Goal: Information Seeking & Learning: Check status

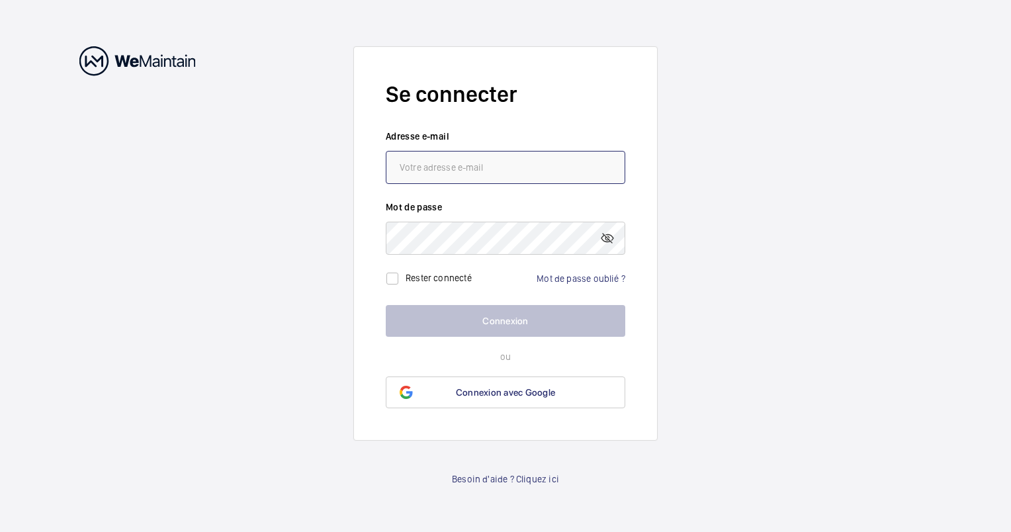
type input "[PERSON_NAME][EMAIL_ADDRESS][DOMAIN_NAME]"
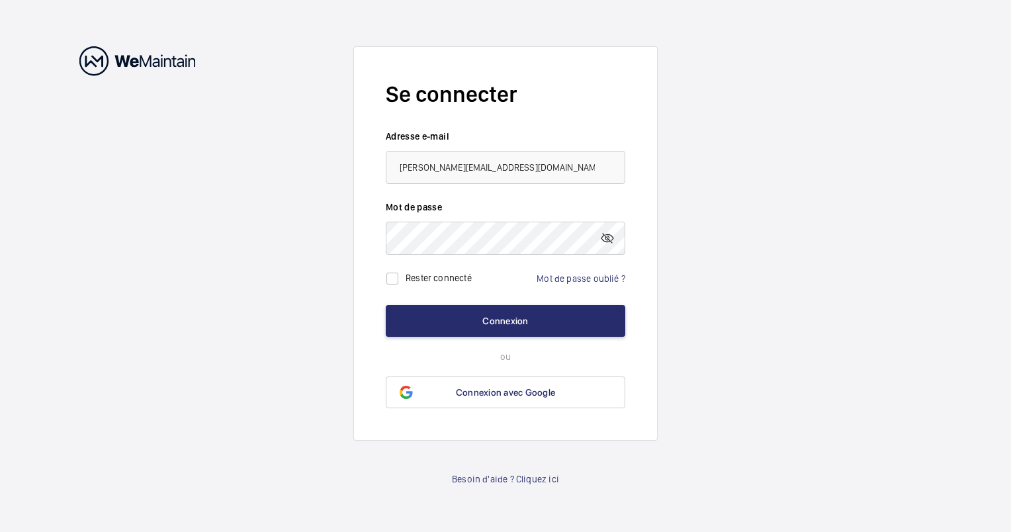
click at [424, 283] on div "Rester connecté" at bounding box center [429, 278] width 86 height 26
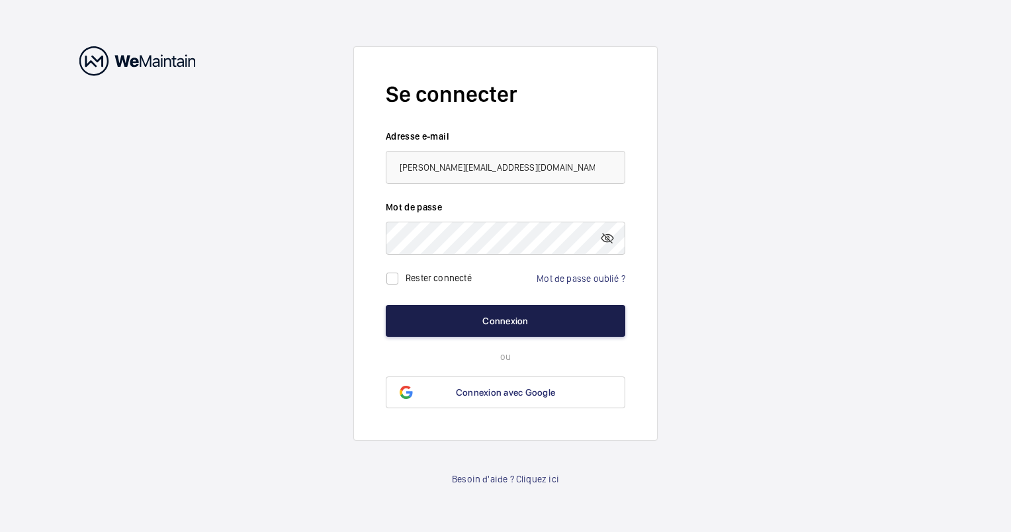
click at [486, 331] on button "Connexion" at bounding box center [505, 321] width 239 height 32
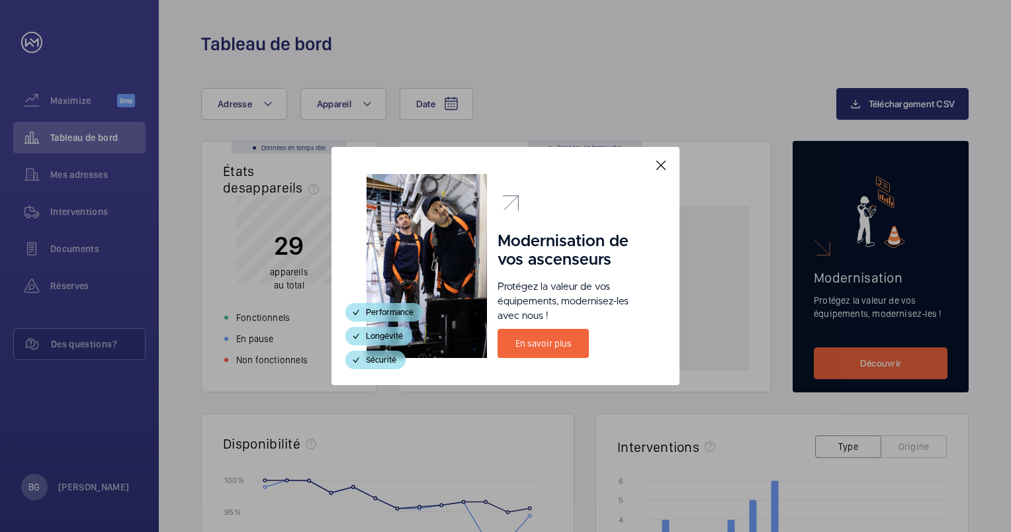
click at [662, 165] on mat-icon at bounding box center [661, 165] width 16 height 16
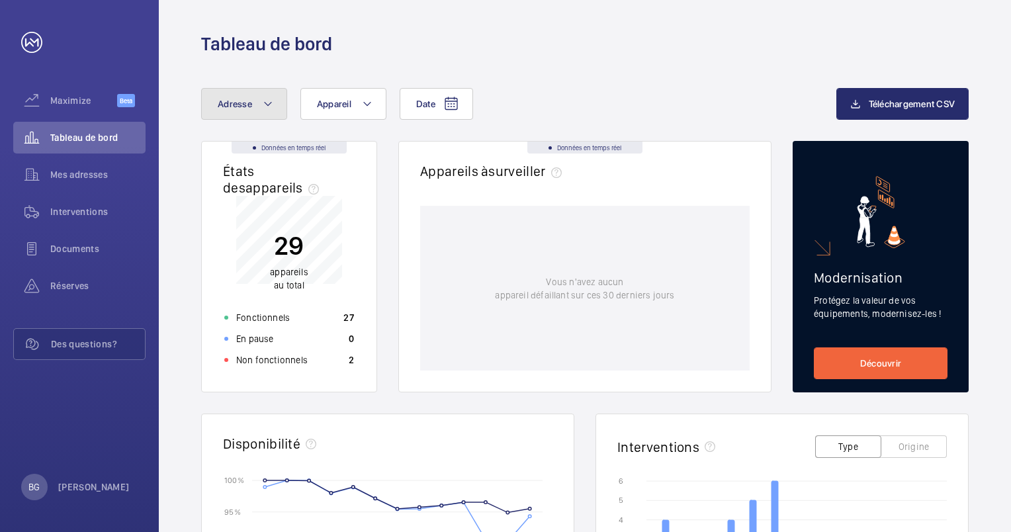
click at [263, 98] on mat-icon at bounding box center [268, 104] width 11 height 16
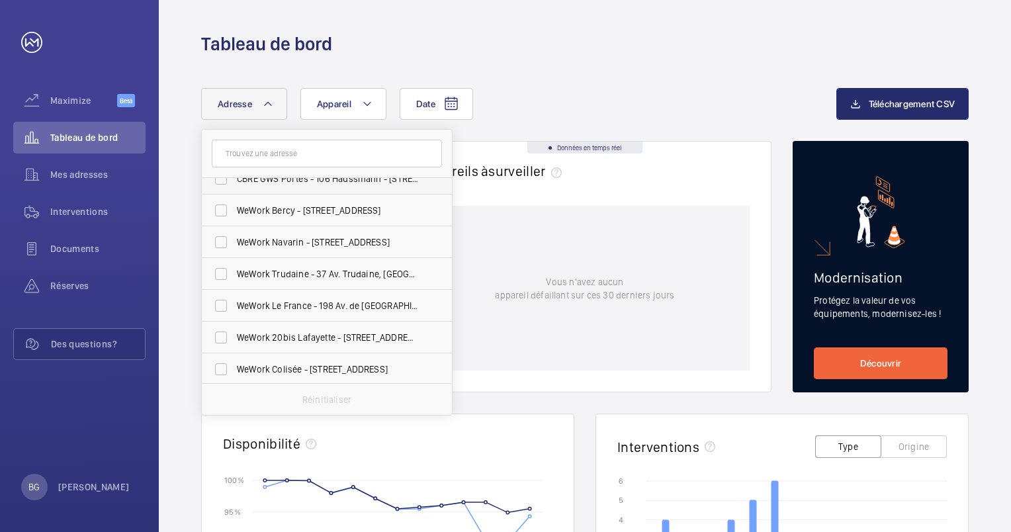
scroll to position [132, 0]
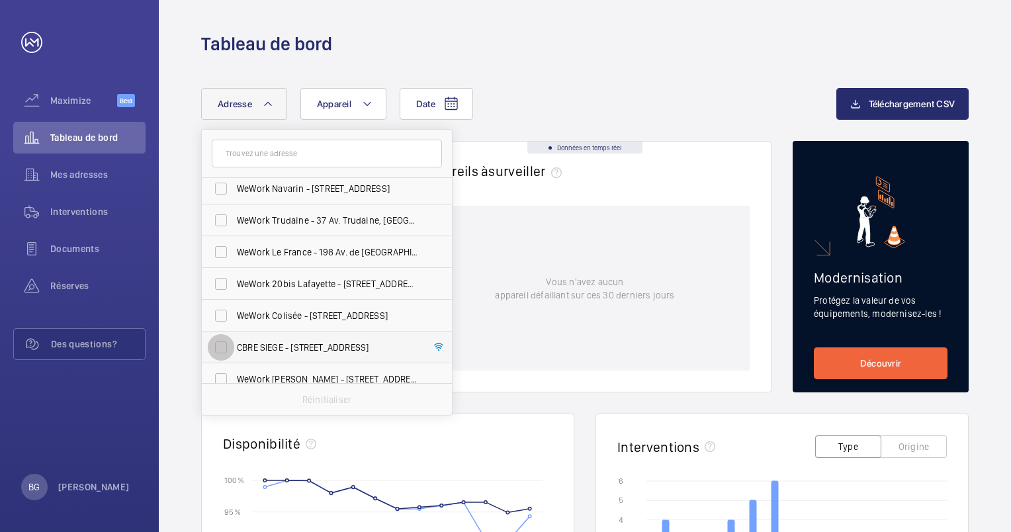
click at [221, 341] on input "CBRE SIEGE - [STREET_ADDRESS]" at bounding box center [221, 347] width 26 height 26
checkbox input "true"
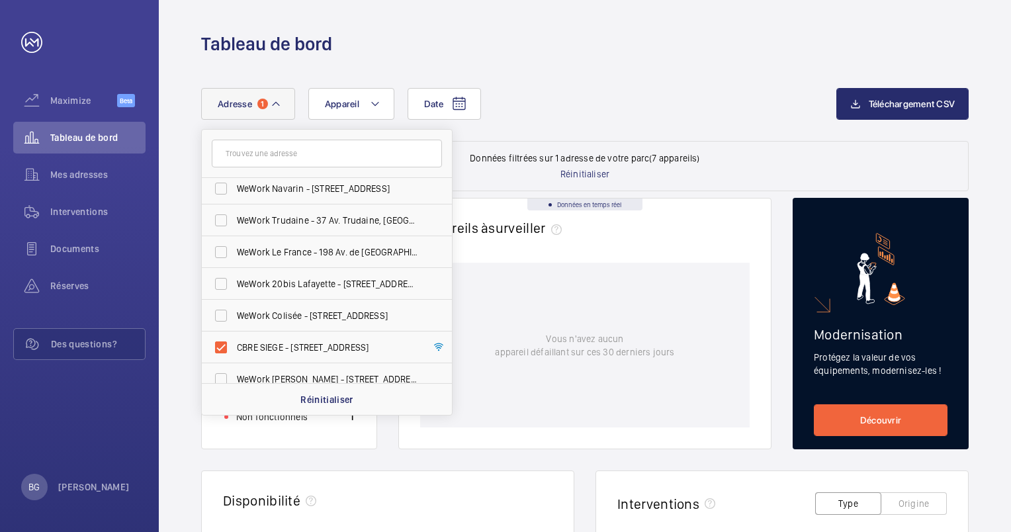
click at [645, 240] on div "Appareils à surveiller" at bounding box center [584, 235] width 329 height 30
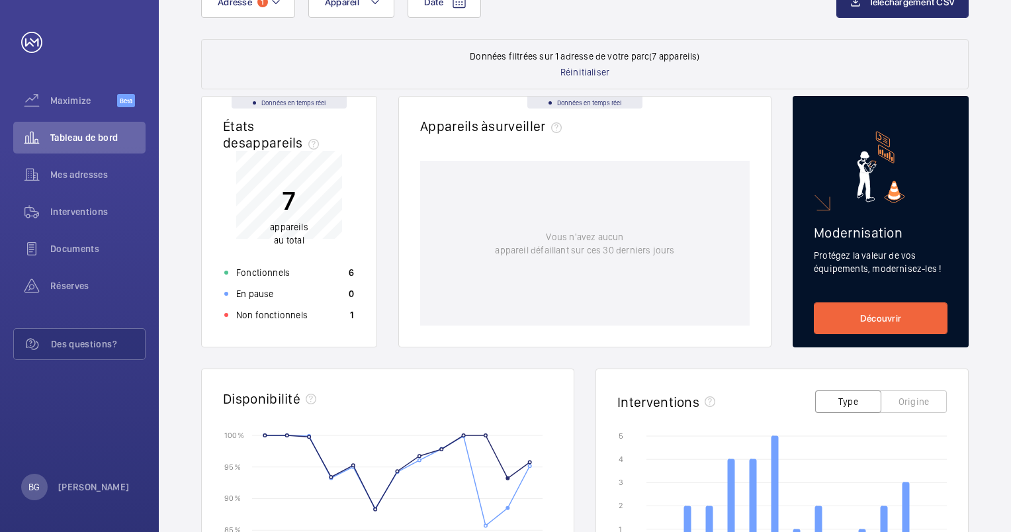
scroll to position [132, 0]
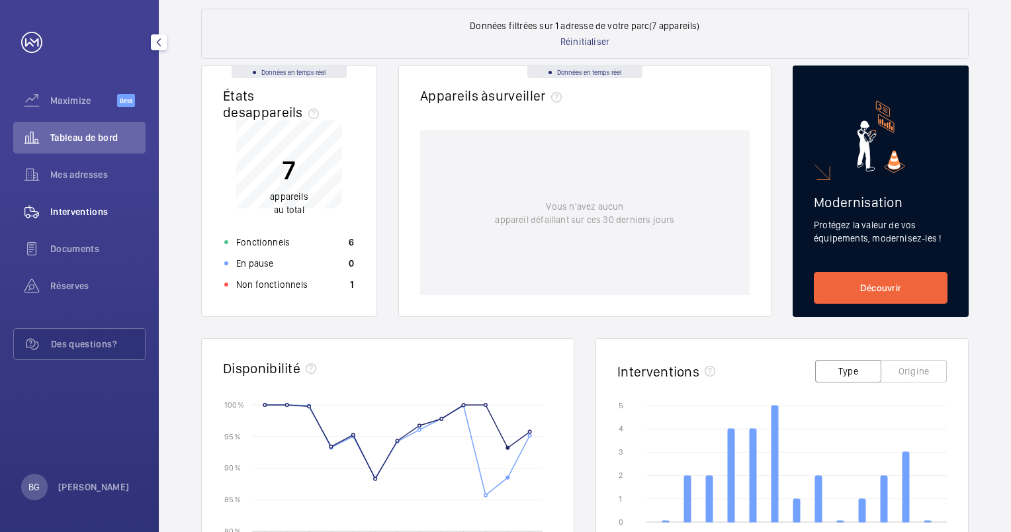
click at [66, 214] on span "Interventions" at bounding box center [97, 211] width 95 height 13
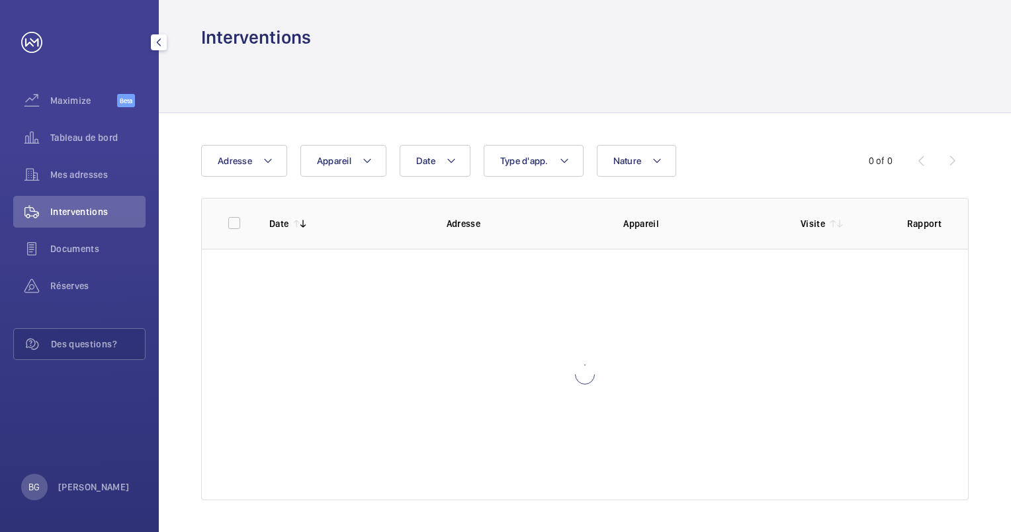
scroll to position [6, 0]
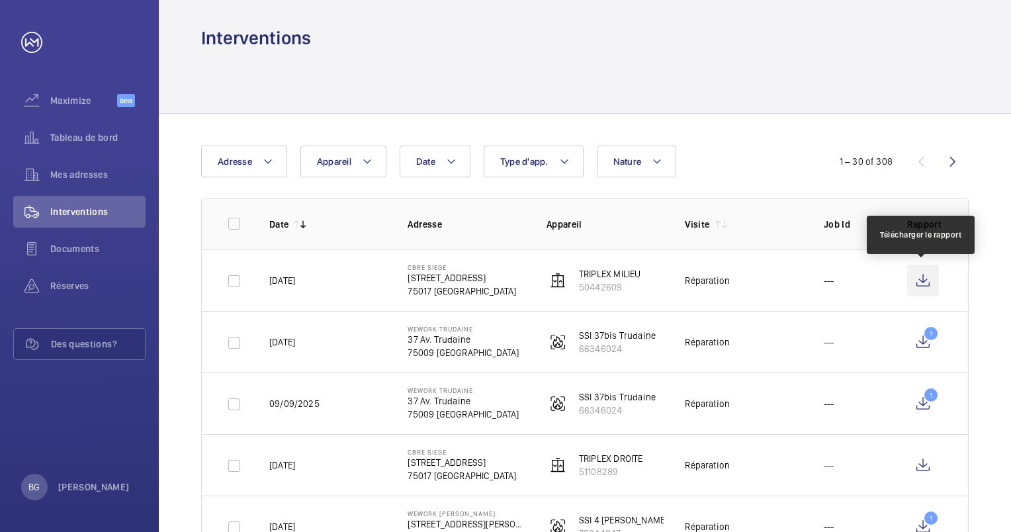
click at [921, 277] on wm-front-icon-button at bounding box center [923, 281] width 32 height 32
click at [923, 270] on wm-front-icon-button at bounding box center [923, 281] width 32 height 32
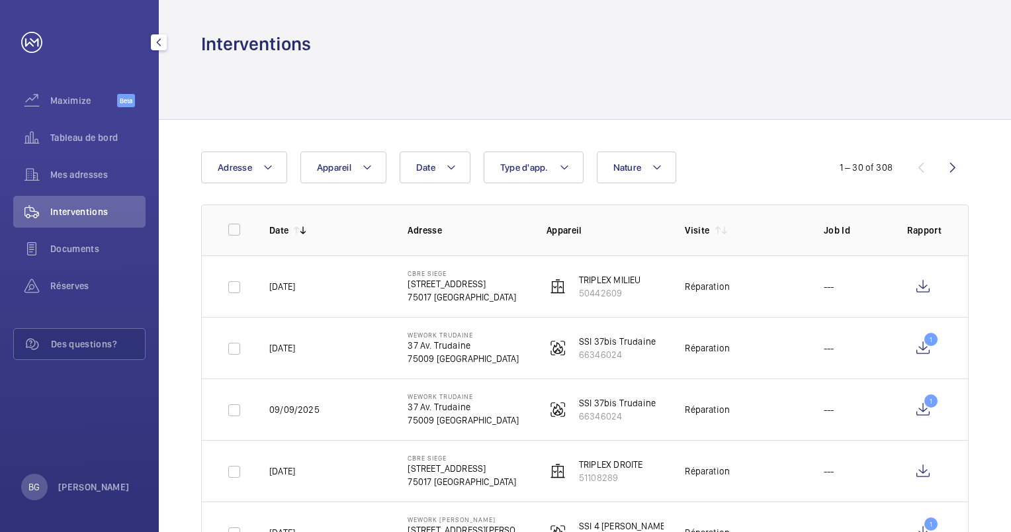
click at [85, 210] on span "Interventions" at bounding box center [97, 211] width 95 height 13
click at [440, 288] on p "[STREET_ADDRESS]" at bounding box center [461, 283] width 108 height 13
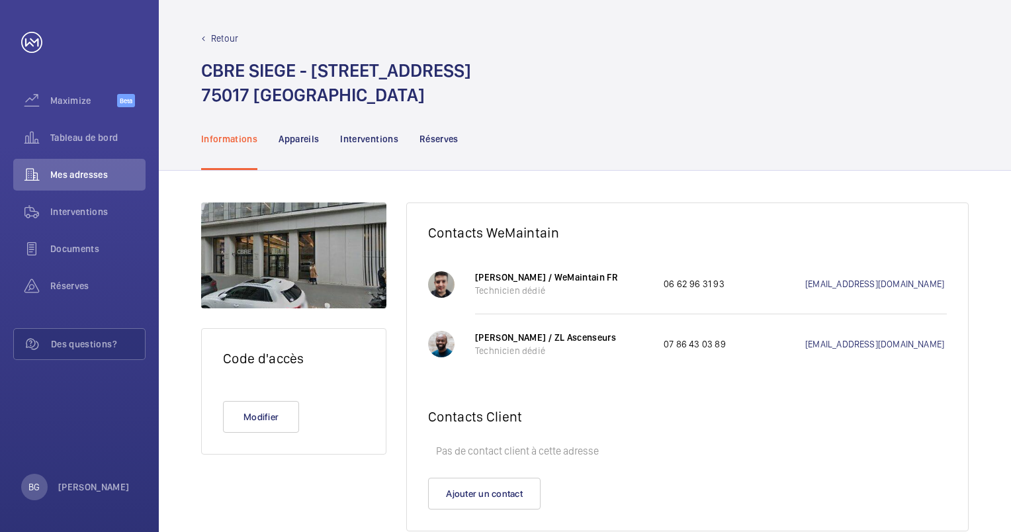
click at [221, 27] on div "Retour CBRE SIEGE - [STREET_ADDRESS]" at bounding box center [585, 53] width 852 height 107
click at [219, 36] on p "Retour" at bounding box center [224, 38] width 27 height 13
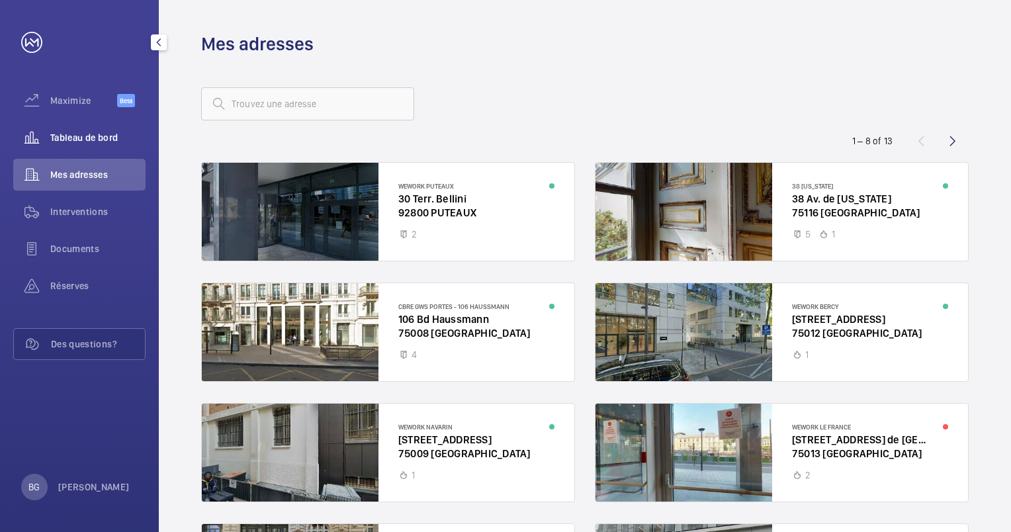
click at [79, 138] on span "Tableau de bord" at bounding box center [97, 137] width 95 height 13
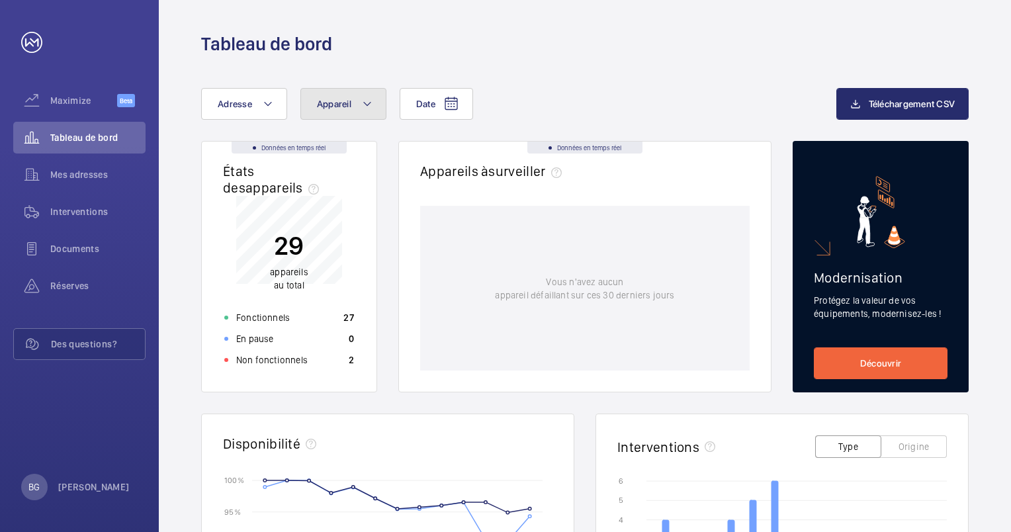
click at [364, 105] on mat-icon at bounding box center [367, 104] width 11 height 16
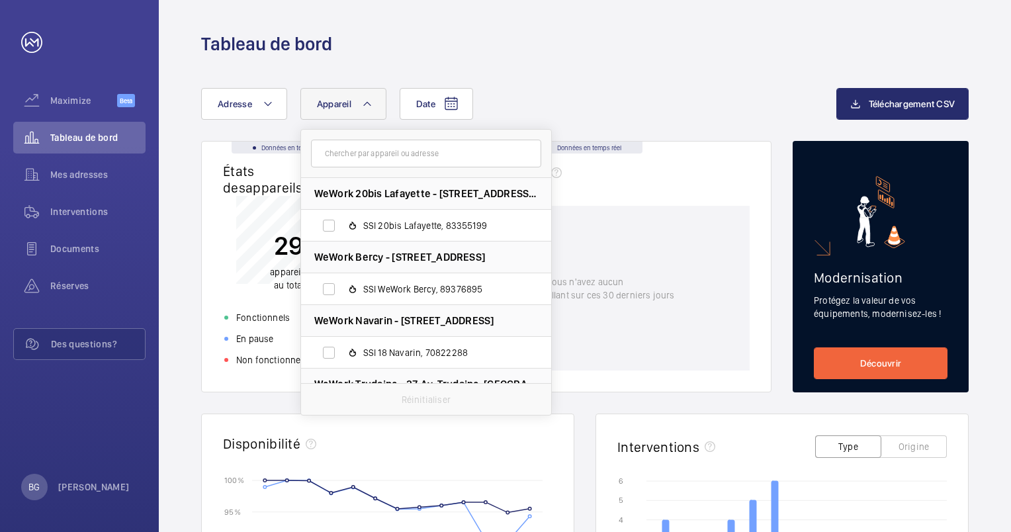
click at [594, 74] on div "Date Adresse Appareil WeWork 20bis Lafayette - [STREET_ADDRESS][GEOGRAPHIC_DATA…" at bounding box center [585, 512] width 852 height 913
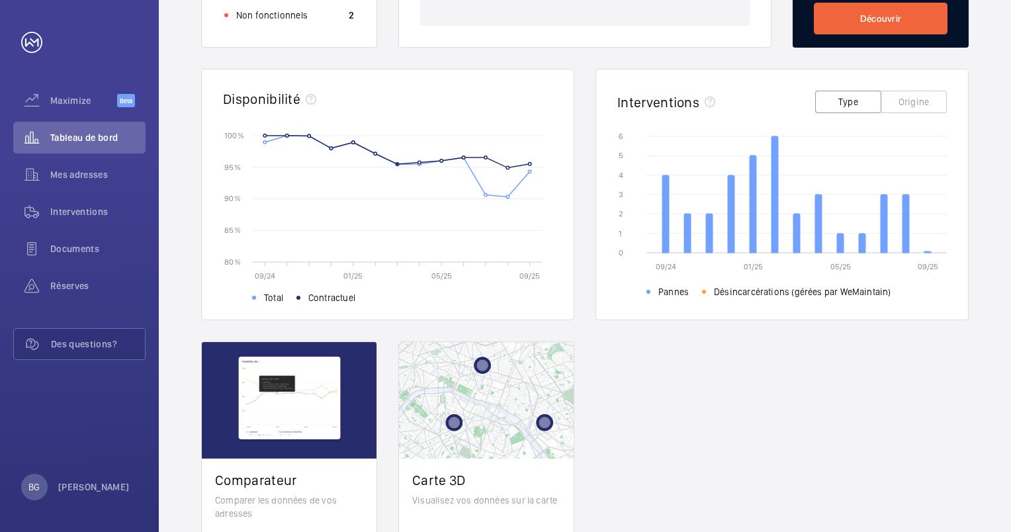
scroll to position [40, 0]
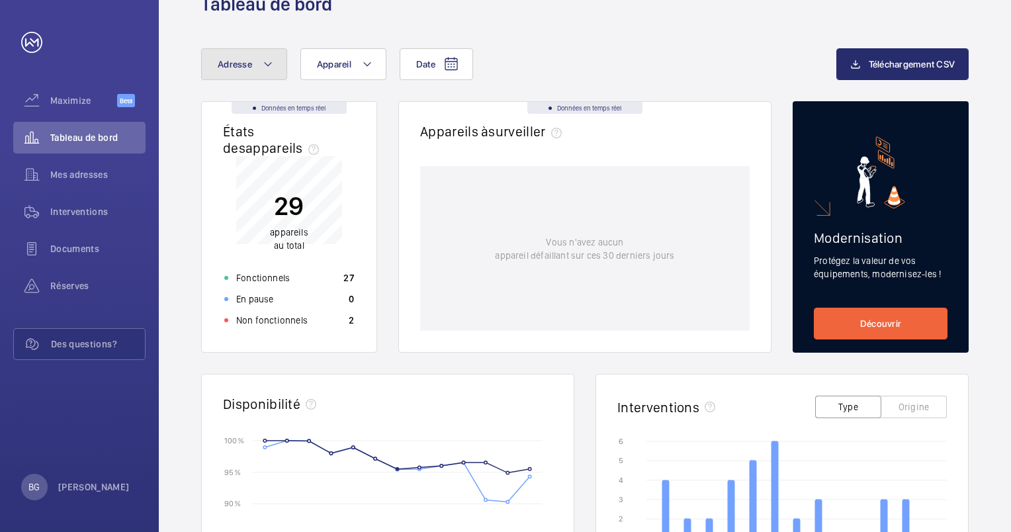
click at [271, 65] on mat-icon at bounding box center [268, 64] width 11 height 16
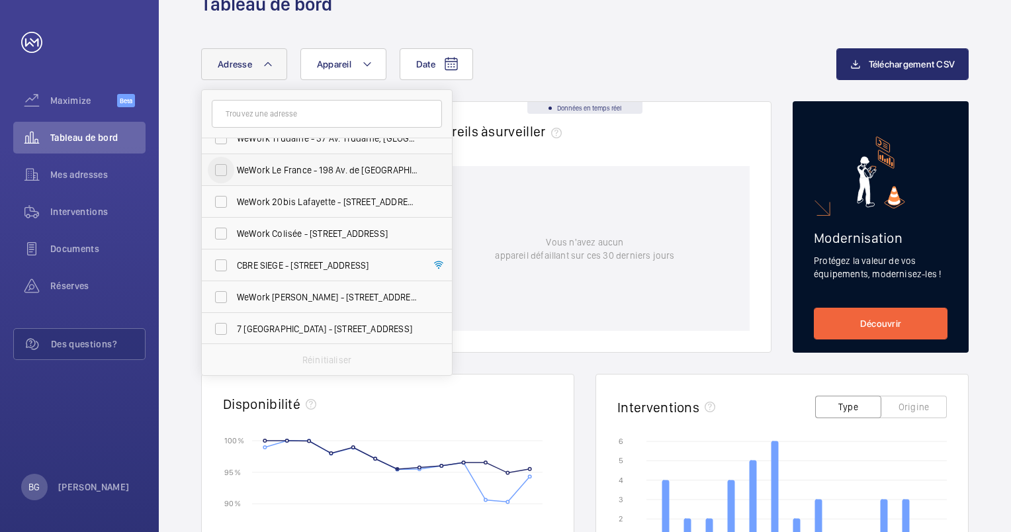
scroll to position [198, 0]
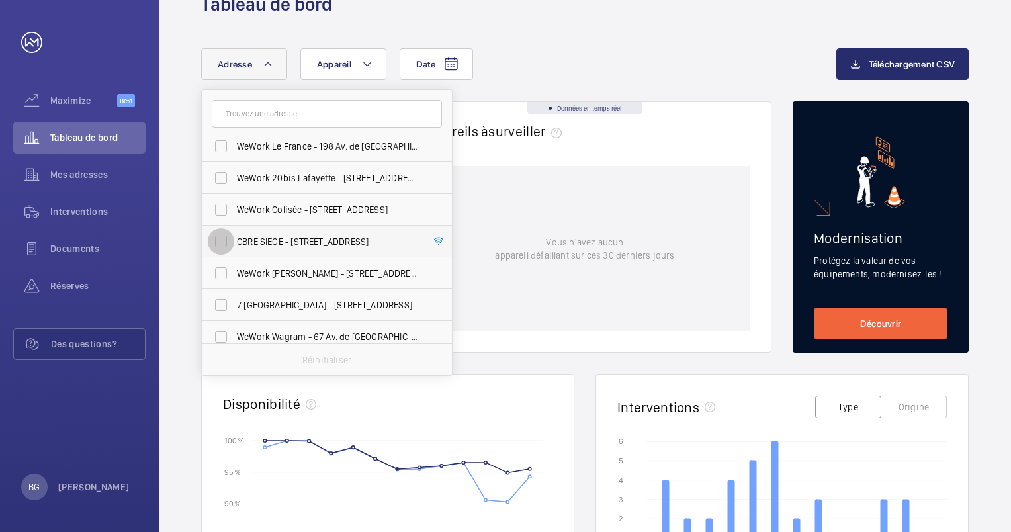
click at [227, 238] on input "CBRE SIEGE - [STREET_ADDRESS]" at bounding box center [221, 241] width 26 height 26
checkbox input "true"
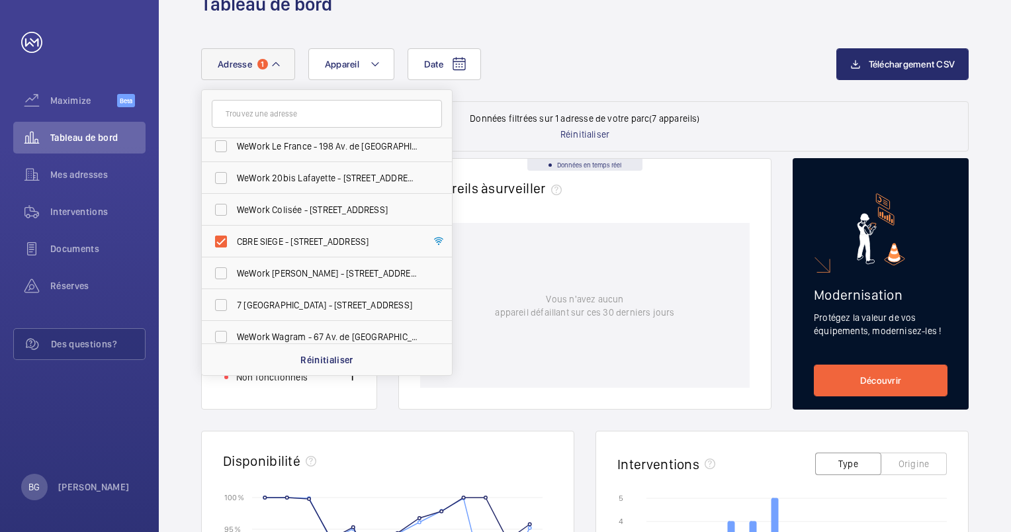
click at [553, 84] on div "Date Adresse 1 WeWork Puteaux - 30 Terr. [PERSON_NAME][STREET_ADDRESS][US_STATE…" at bounding box center [584, 74] width 767 height 53
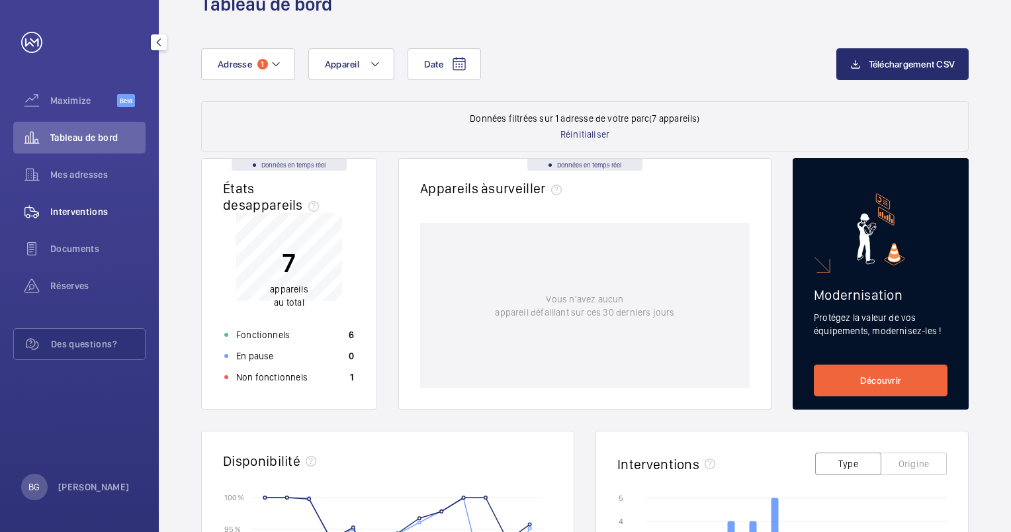
click at [88, 212] on span "Interventions" at bounding box center [97, 211] width 95 height 13
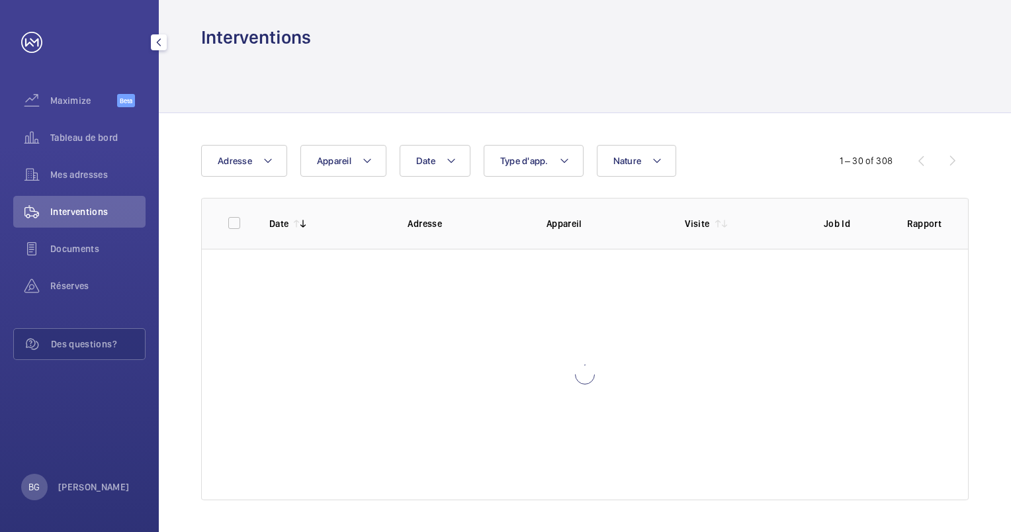
scroll to position [6, 0]
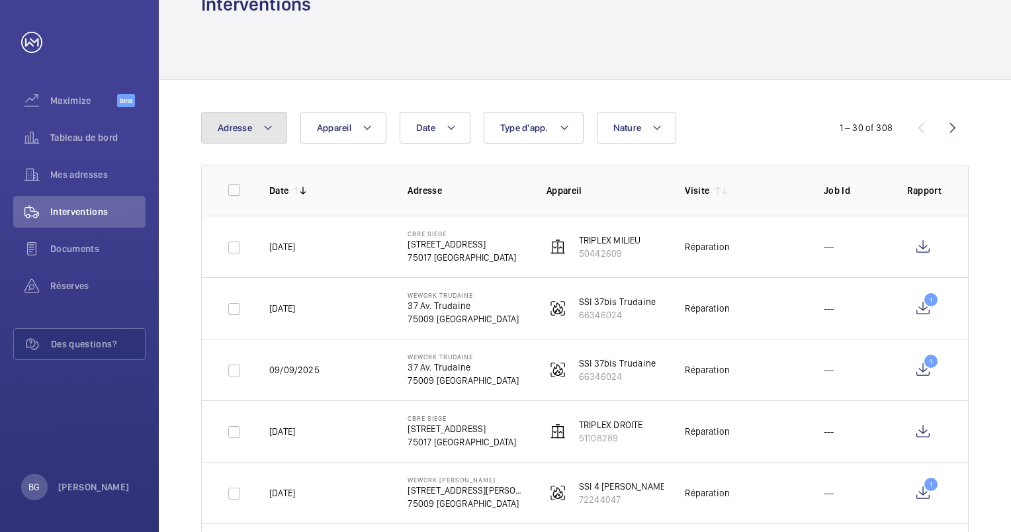
click at [276, 125] on button "Adresse" at bounding box center [244, 128] width 86 height 32
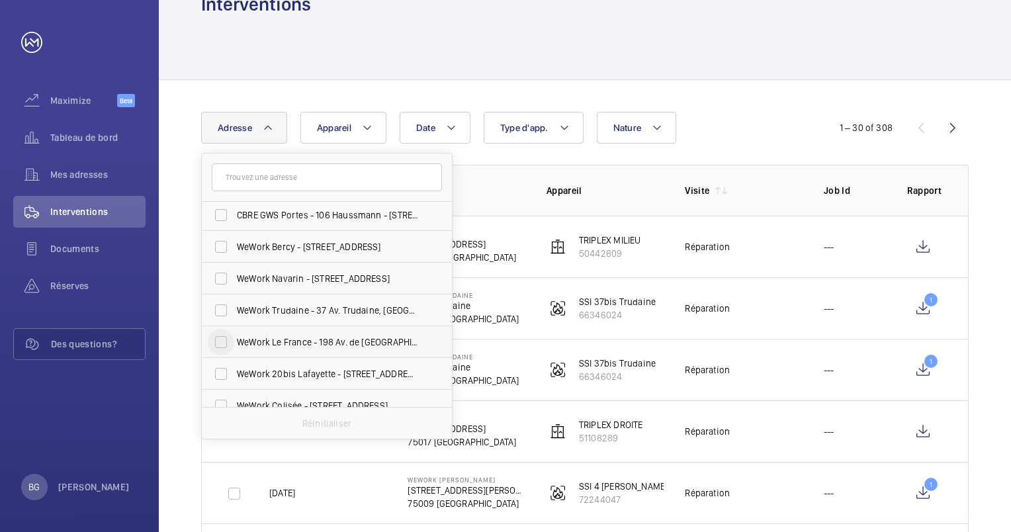
scroll to position [132, 0]
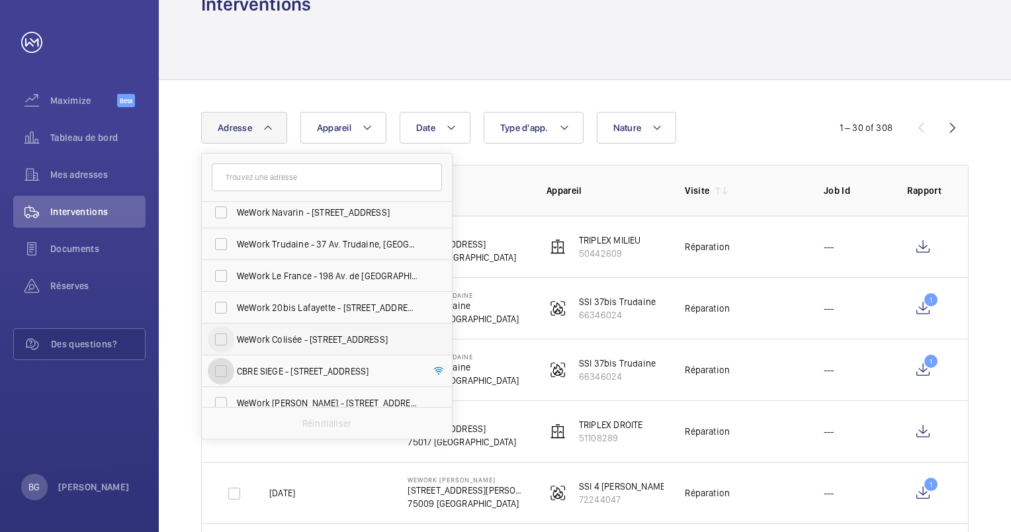
click at [220, 369] on input "CBRE SIEGE - [STREET_ADDRESS]" at bounding box center [221, 371] width 26 height 26
checkbox input "true"
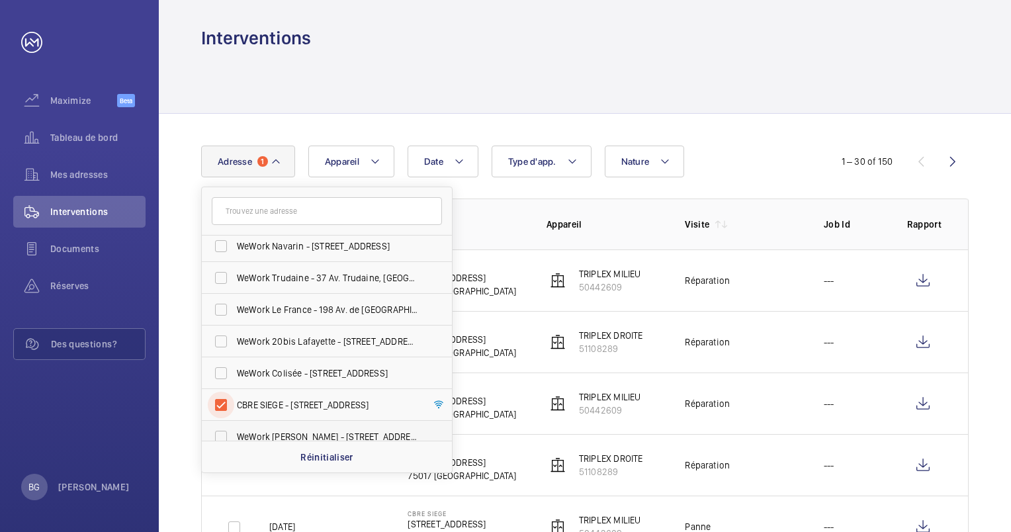
scroll to position [40, 0]
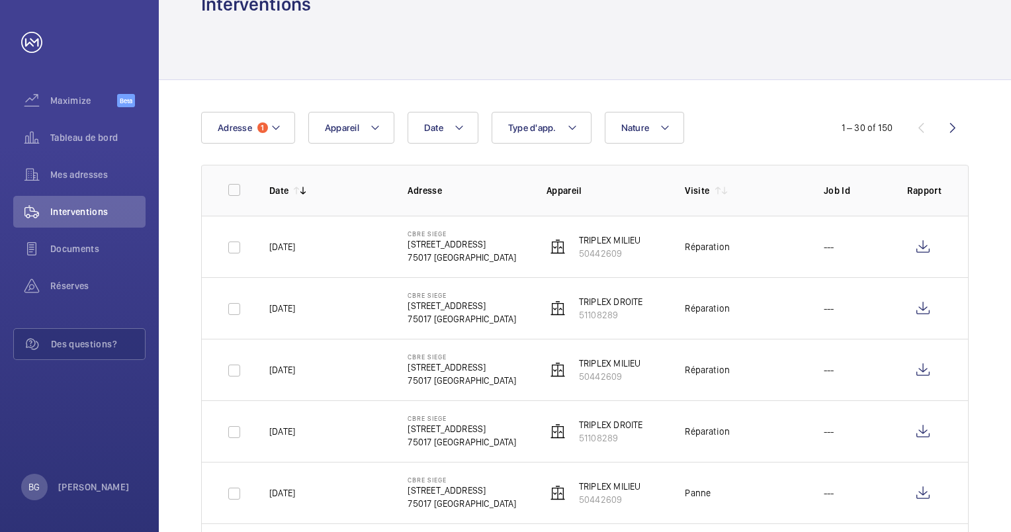
click at [610, 241] on p "TRIPLEX MILIEU" at bounding box center [610, 239] width 62 height 13
click at [71, 281] on span "Réserves" at bounding box center [97, 285] width 95 height 13
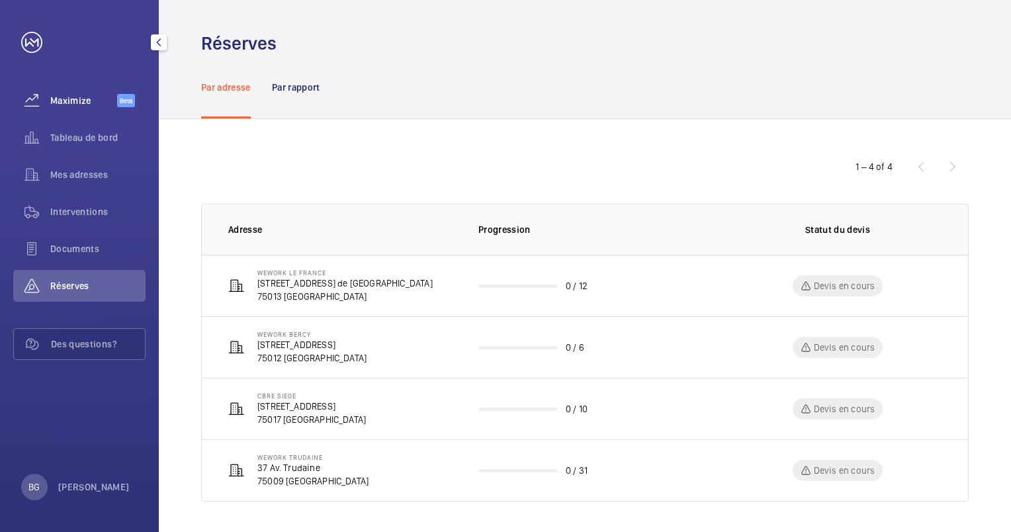
click at [69, 103] on span "Maximize" at bounding box center [83, 100] width 67 height 13
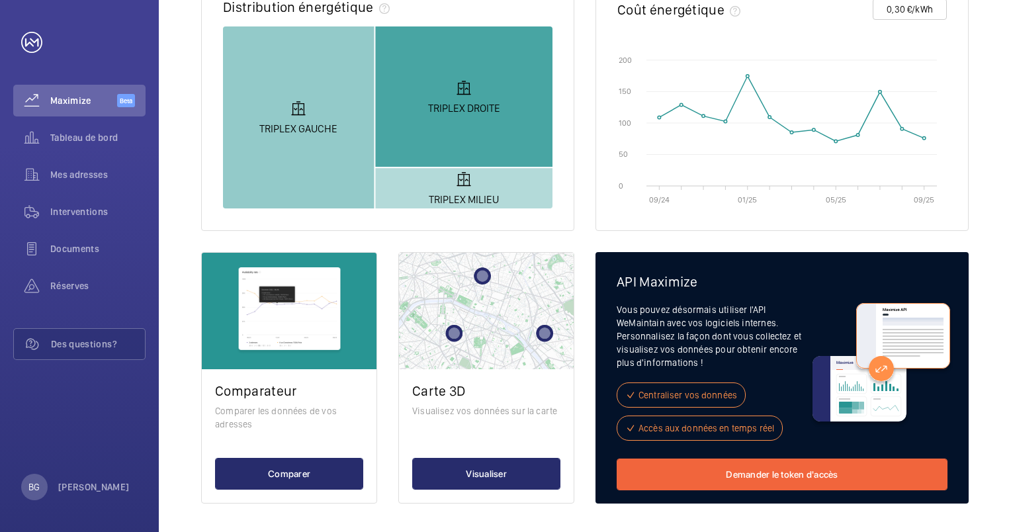
scroll to position [500, 0]
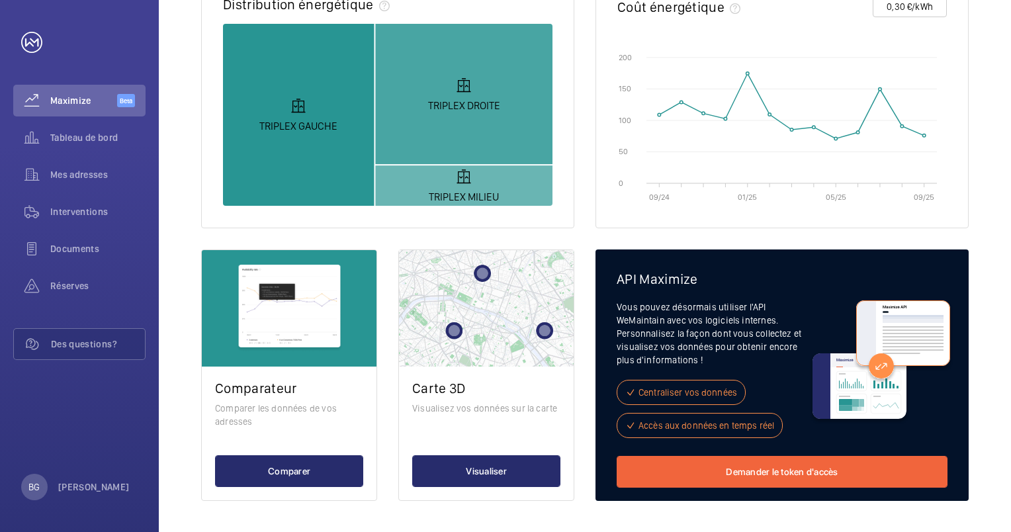
click at [587, 214] on div "Consommation totale 09/24 01/25 05/25 09/25 0 0 100 kWh 100 kWh 200 kWh 200 kWh…" at bounding box center [584, 102] width 767 height 796
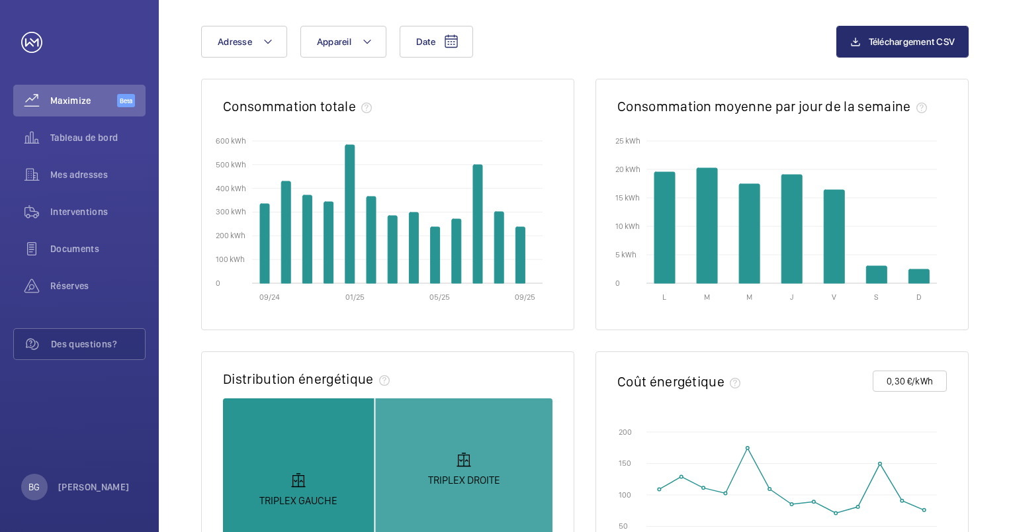
scroll to position [132, 0]
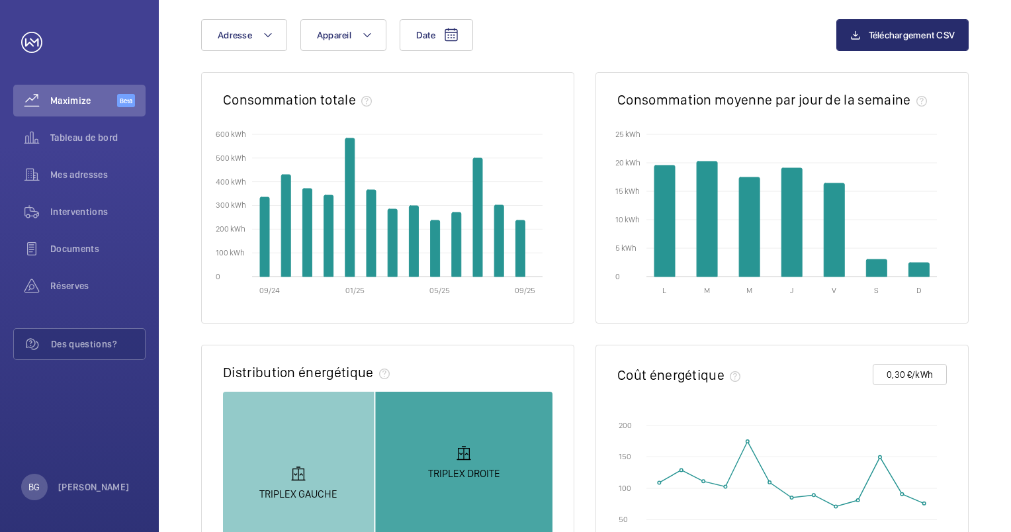
click at [462, 428] on rect at bounding box center [463, 462] width 177 height 140
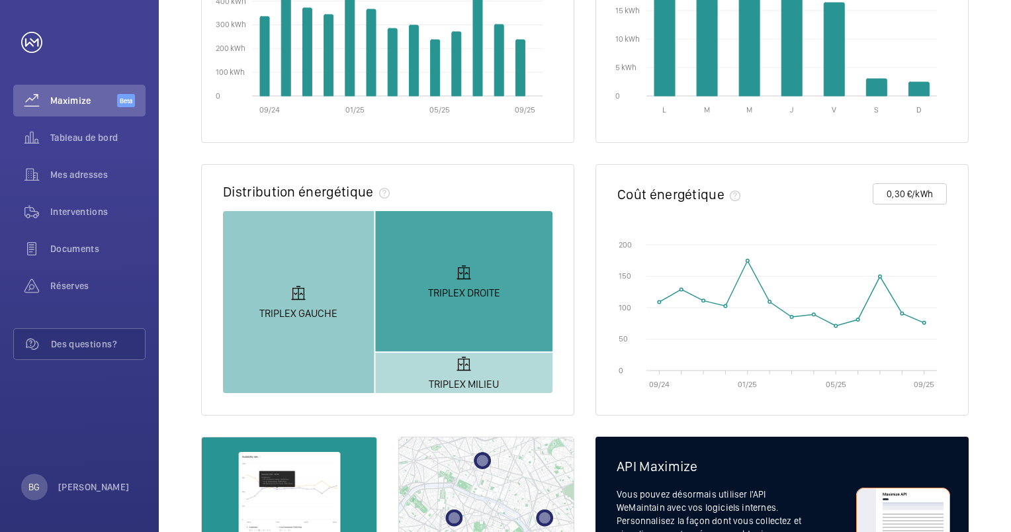
scroll to position [397, 0]
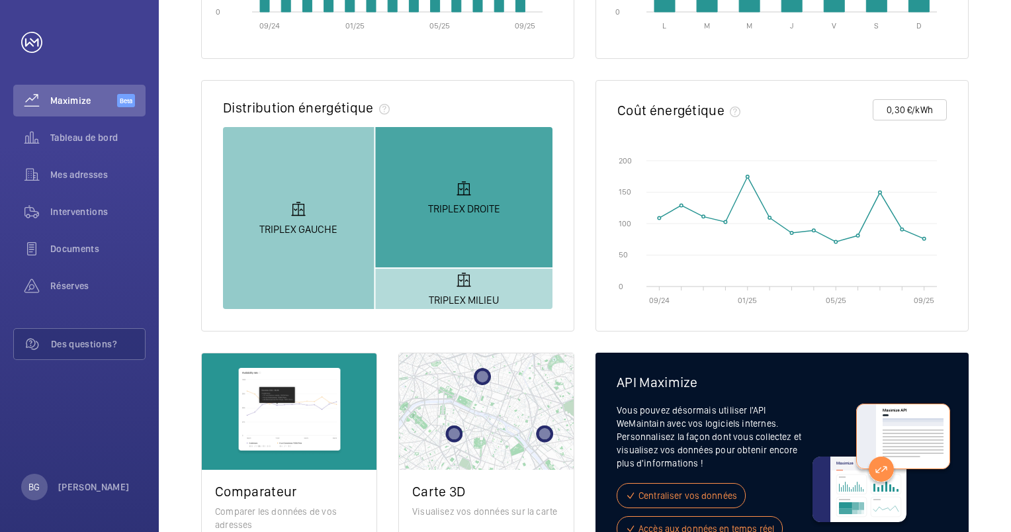
click at [426, 220] on rect at bounding box center [463, 197] width 177 height 140
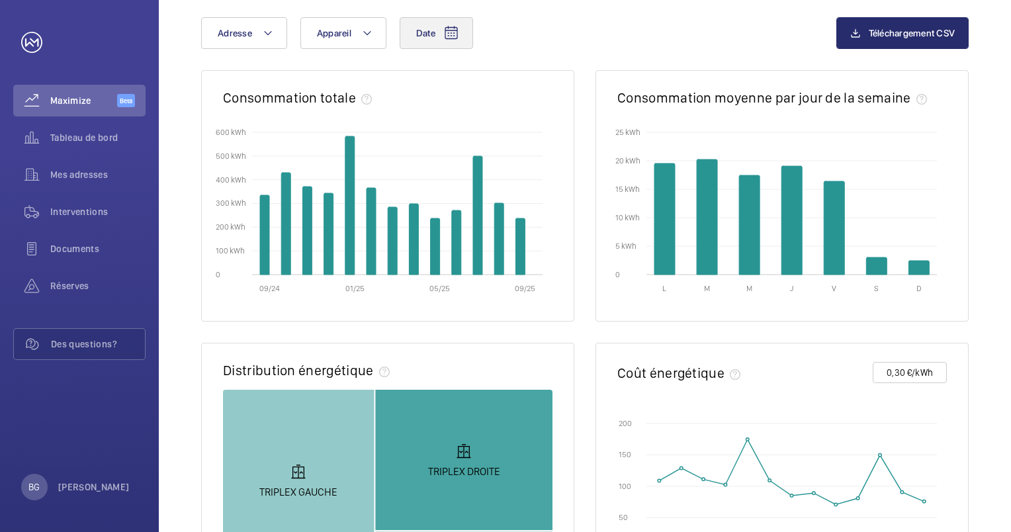
scroll to position [0, 0]
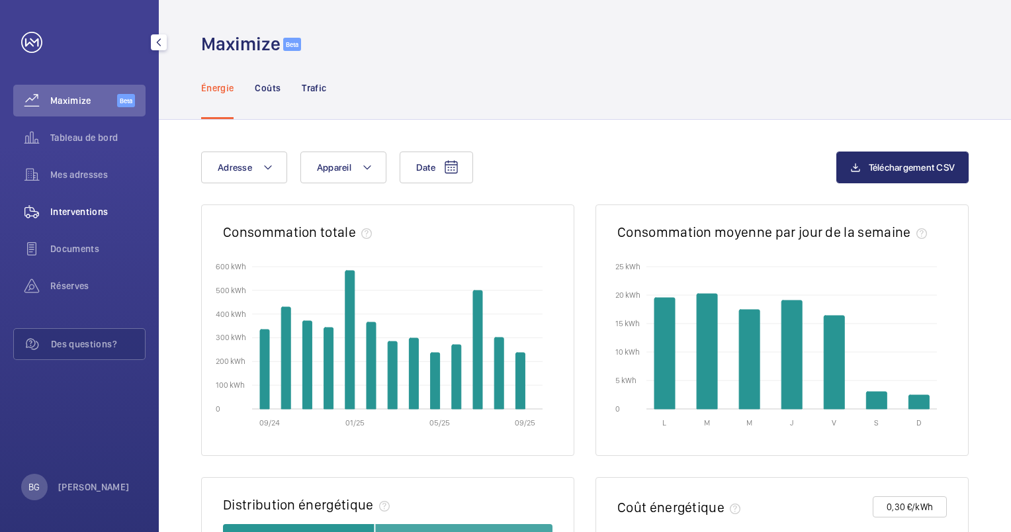
click at [78, 207] on span "Interventions" at bounding box center [97, 211] width 95 height 13
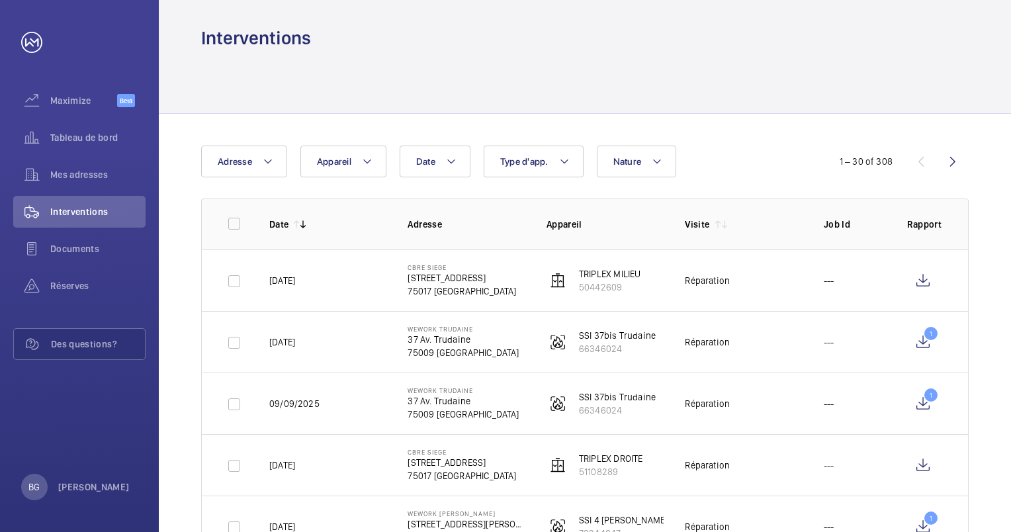
scroll to position [72, 0]
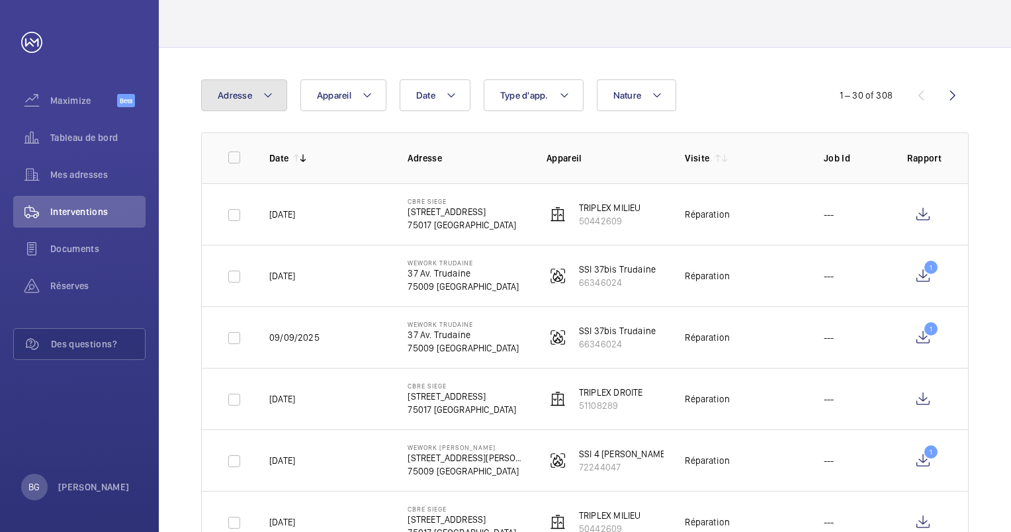
click at [274, 96] on button "Adresse" at bounding box center [244, 95] width 86 height 32
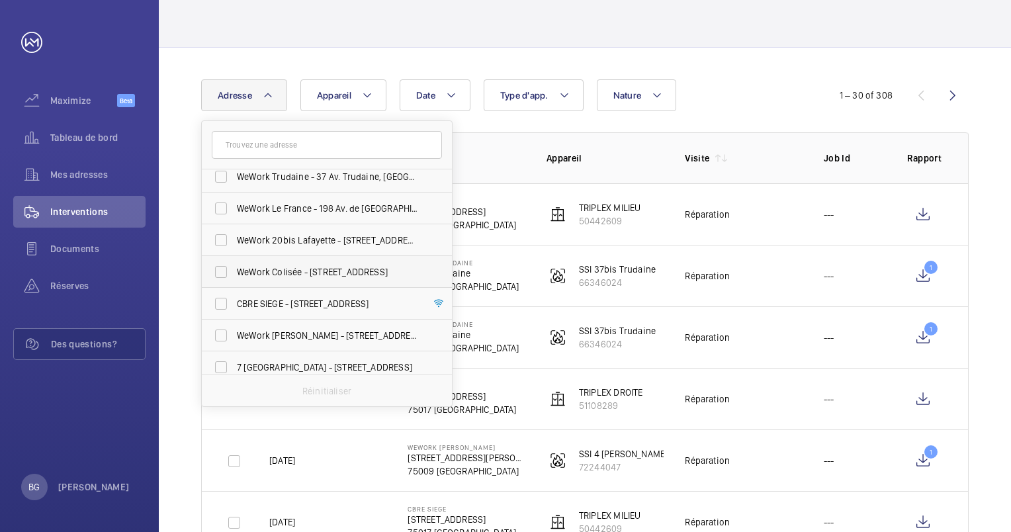
scroll to position [198, 0]
click at [227, 275] on input "CBRE SIEGE - [STREET_ADDRESS]" at bounding box center [221, 272] width 26 height 26
checkbox input "true"
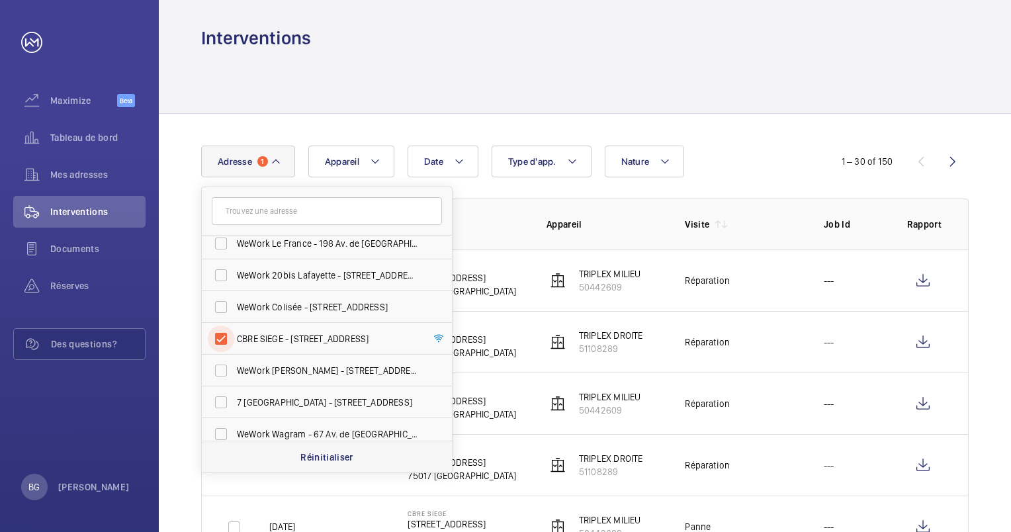
scroll to position [72, 0]
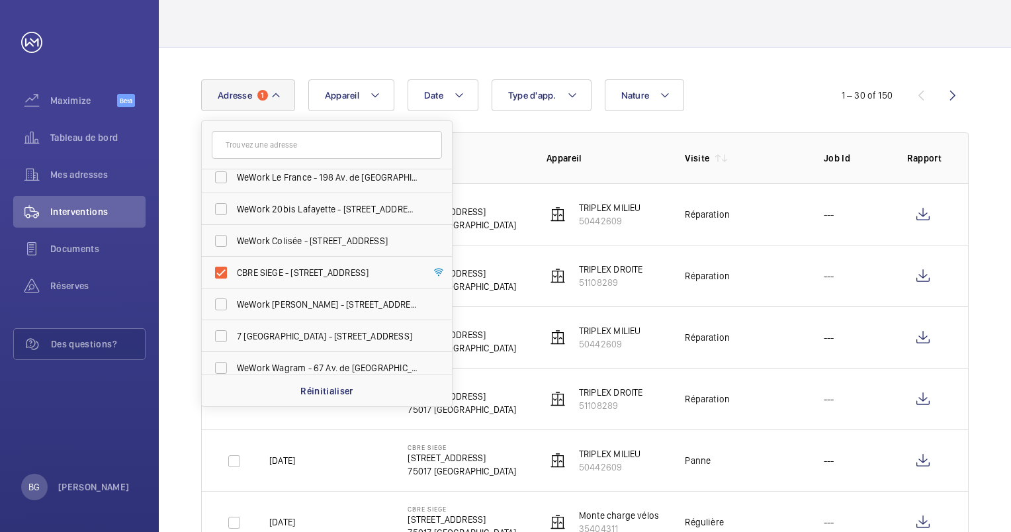
click at [512, 162] on p "Adresse" at bounding box center [465, 157] width 117 height 13
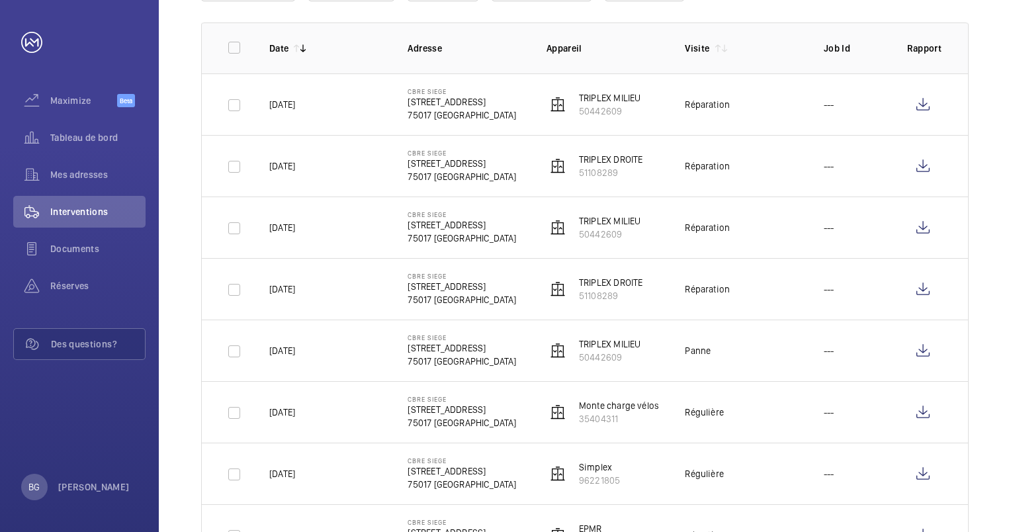
scroll to position [204, 0]
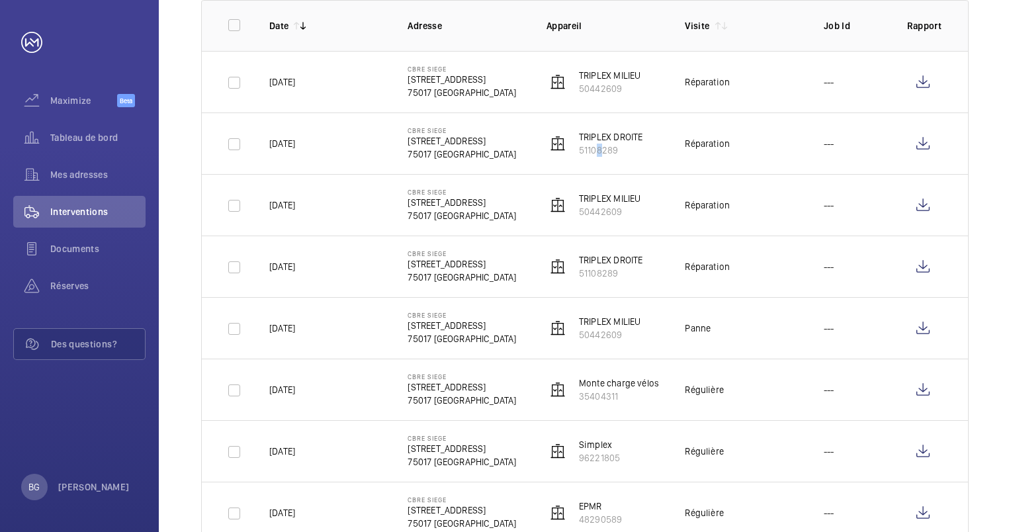
click at [595, 148] on p "51108289" at bounding box center [611, 150] width 64 height 13
drag, startPoint x: 595, startPoint y: 148, endPoint x: 579, endPoint y: 153, distance: 16.5
click at [579, 153] on p "51108289" at bounding box center [611, 150] width 64 height 13
copy p "51108289"
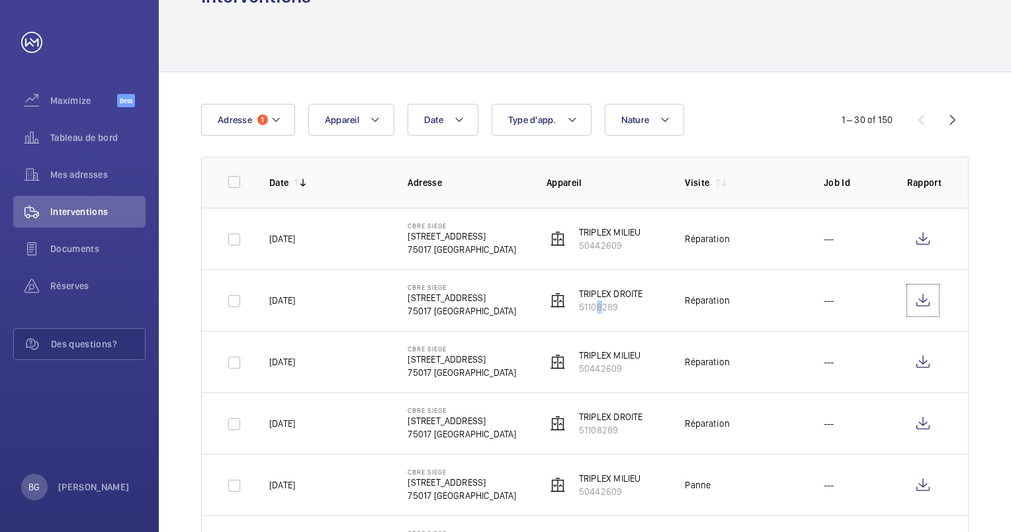
scroll to position [6, 0]
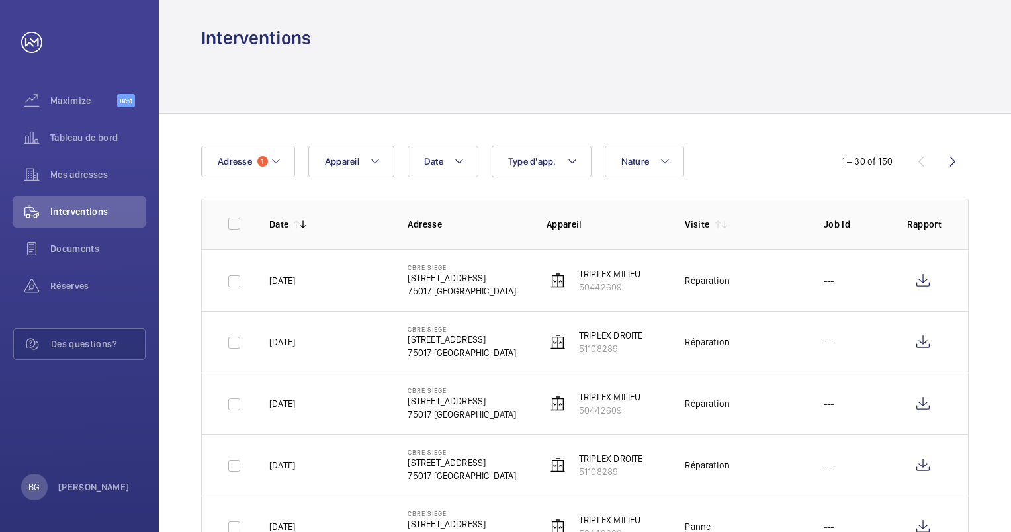
click at [220, 111] on div at bounding box center [584, 81] width 767 height 63
